Goal: Book appointment/travel/reservation

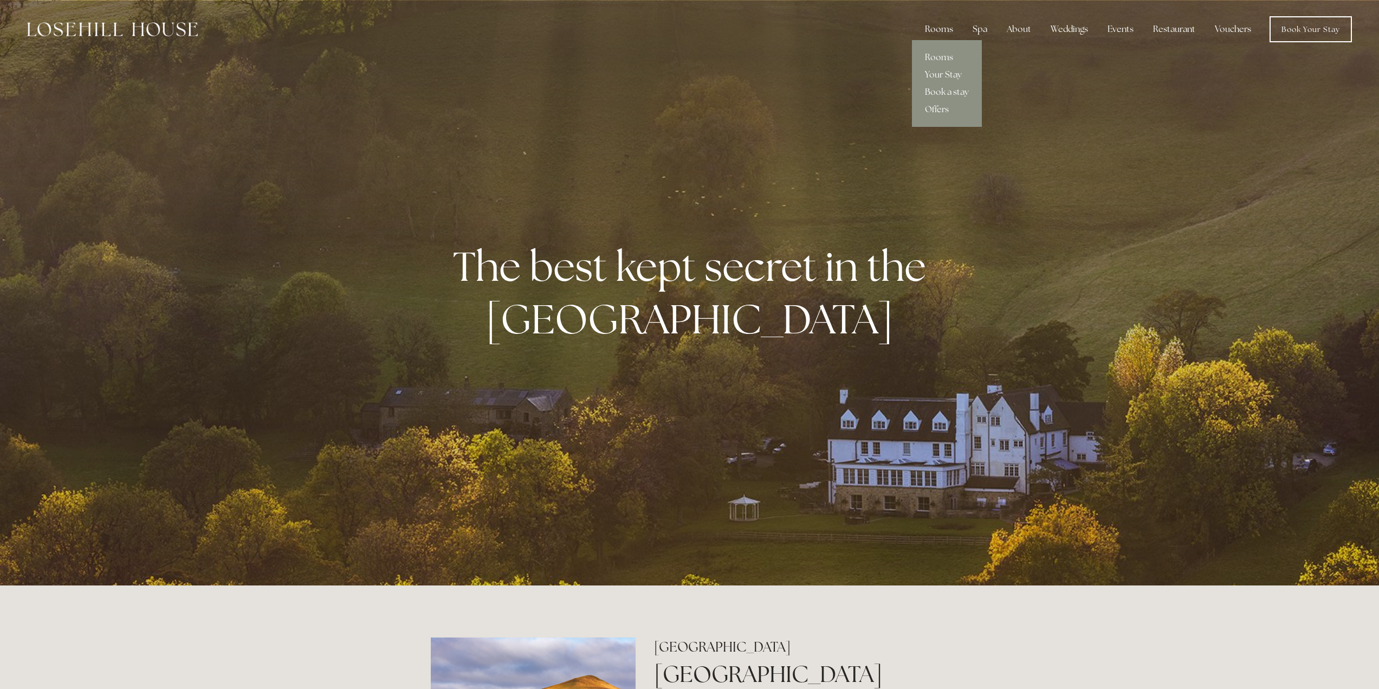
click at [943, 28] on div "Rooms" at bounding box center [940, 29] width 46 height 22
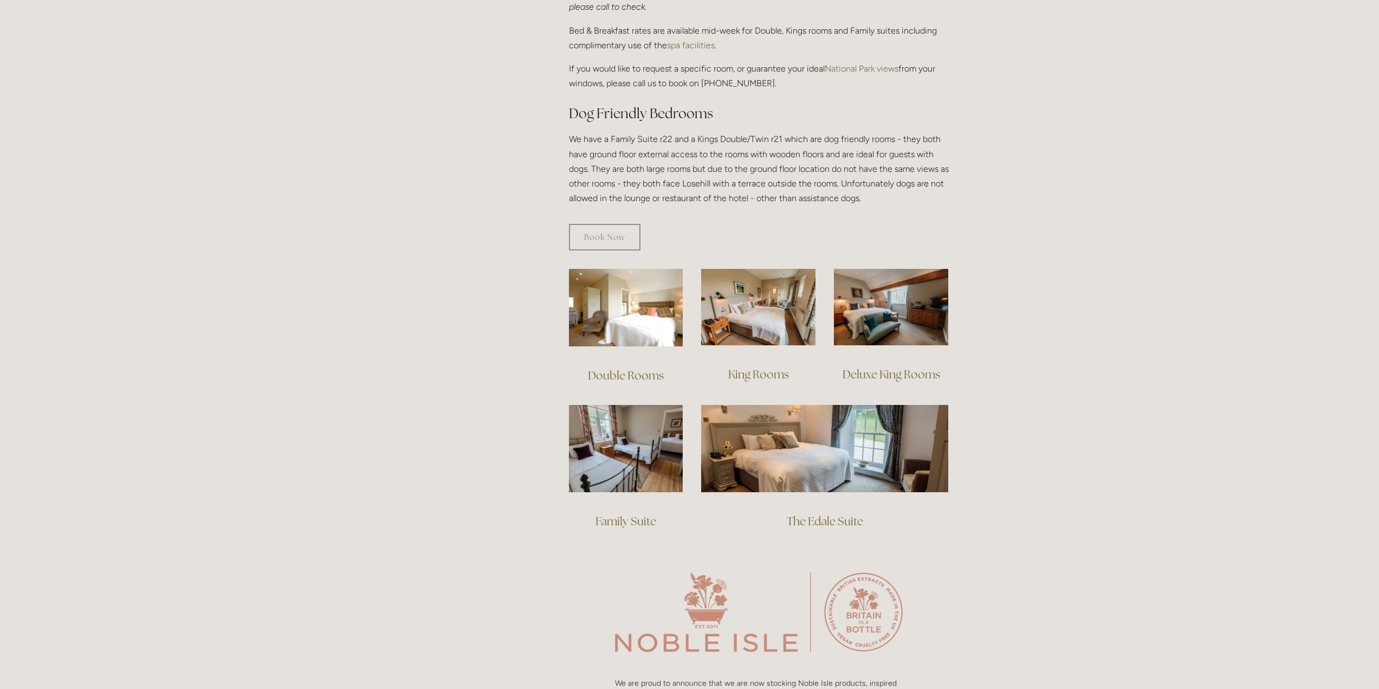
scroll to position [542, 0]
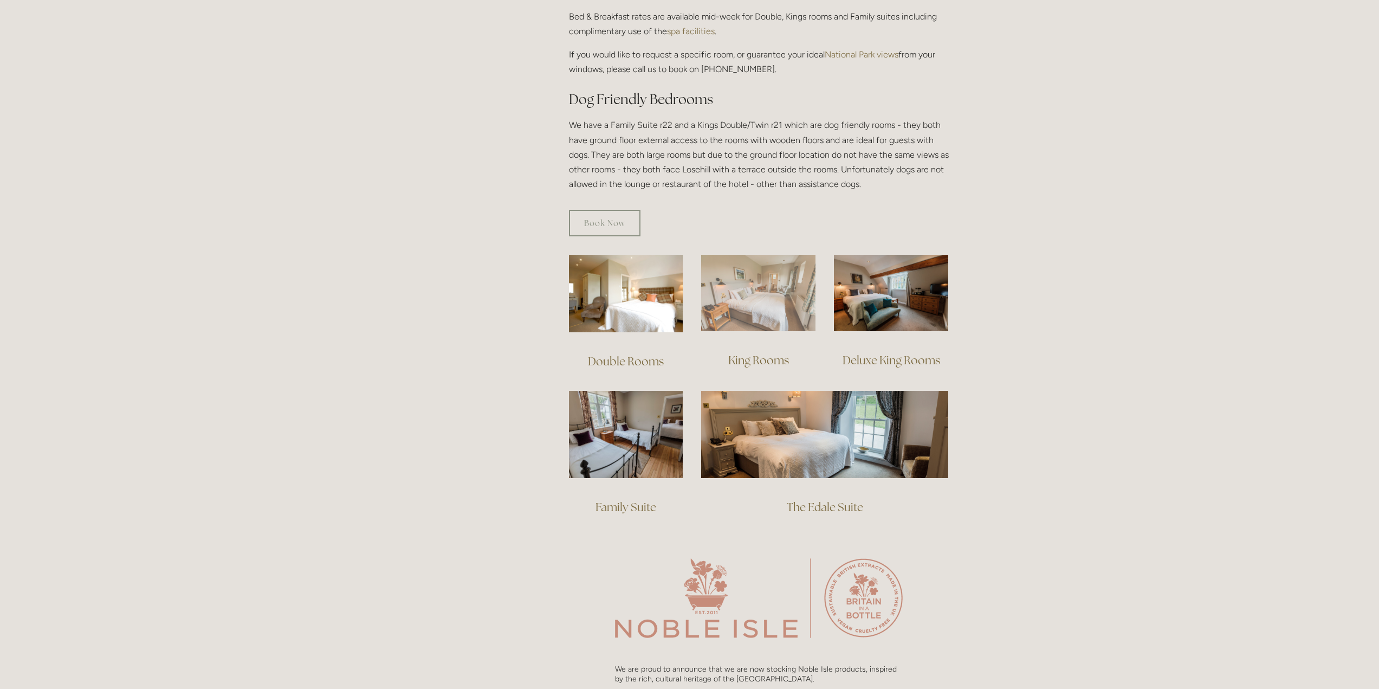
click at [766, 286] on img at bounding box center [758, 293] width 114 height 76
